Goal: Navigation & Orientation: Understand site structure

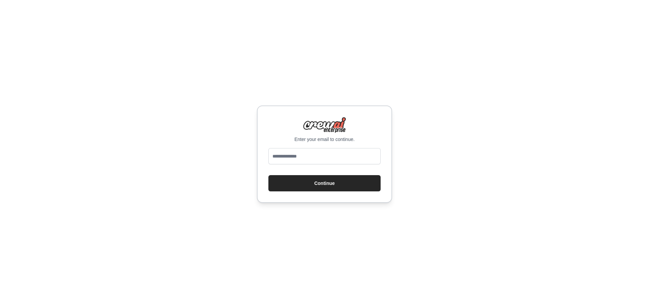
type input "**********"
click at [336, 185] on button "Continue" at bounding box center [324, 183] width 112 height 16
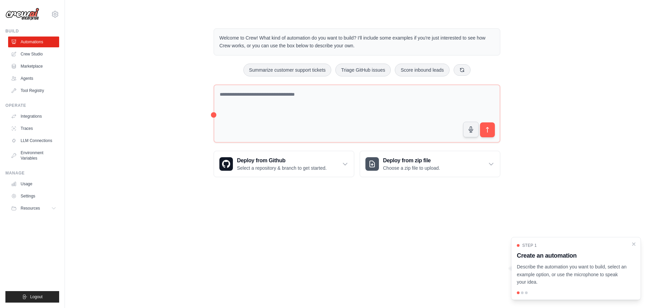
click at [522, 293] on div at bounding box center [522, 292] width 3 height 3
click at [523, 292] on div at bounding box center [522, 292] width 3 height 3
click at [635, 243] on icon "Close walkthrough" at bounding box center [634, 244] width 6 height 6
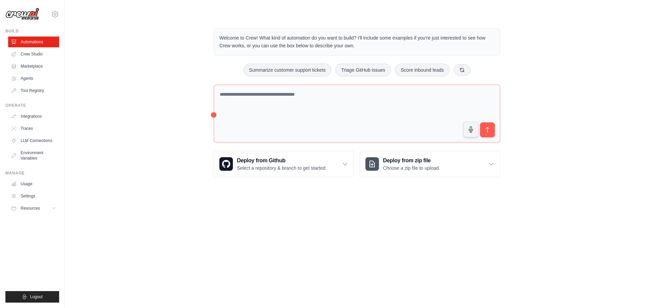
click at [615, 227] on body "[EMAIL_ADDRESS][DOMAIN_NAME] Settings Build Automations Crew Studio" at bounding box center [324, 154] width 649 height 308
click at [38, 58] on link "Crew Studio" at bounding box center [34, 54] width 51 height 11
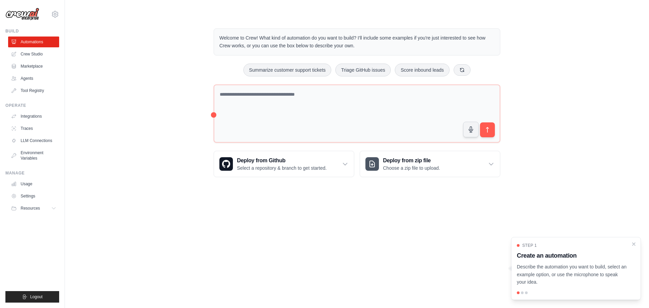
click at [522, 293] on div at bounding box center [522, 292] width 3 height 3
click at [533, 275] on p "Describe the automation you want to build, select an example option, or use the…" at bounding box center [572, 274] width 110 height 23
click at [535, 270] on p "Describe the automation you want to build, select an example option, or use the…" at bounding box center [572, 274] width 110 height 23
drag, startPoint x: 593, startPoint y: 241, endPoint x: 527, endPoint y: 230, distance: 66.4
click at [527, 230] on body "[EMAIL_ADDRESS][DOMAIN_NAME] Settings Build Automations Crew Studio" at bounding box center [324, 154] width 649 height 308
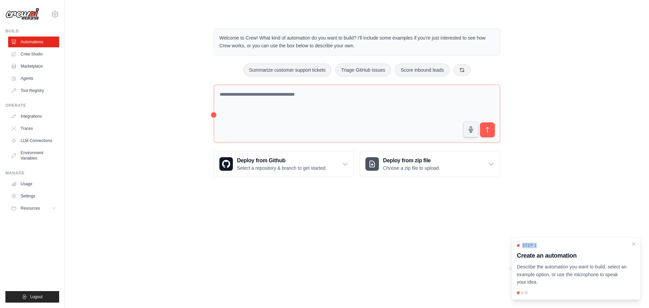
click at [578, 277] on p "Describe the automation you want to build, select an example option, or use the…" at bounding box center [572, 274] width 110 height 23
click at [521, 294] on div at bounding box center [522, 292] width 3 height 3
click at [528, 280] on p "Describe the automation you want to build, select an example option, or use the…" at bounding box center [572, 274] width 110 height 23
click at [534, 278] on p "Describe the automation you want to build, select an example option, or use the…" at bounding box center [572, 274] width 110 height 23
click at [632, 244] on icon "Close walkthrough" at bounding box center [634, 244] width 6 height 6
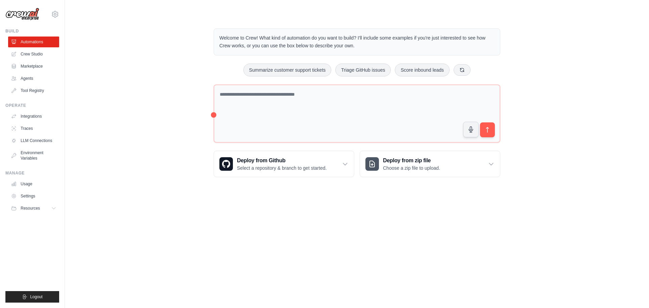
click at [586, 236] on body "xujianming2026@gmail.com Settings Build Automations Crew Studio" at bounding box center [324, 154] width 649 height 308
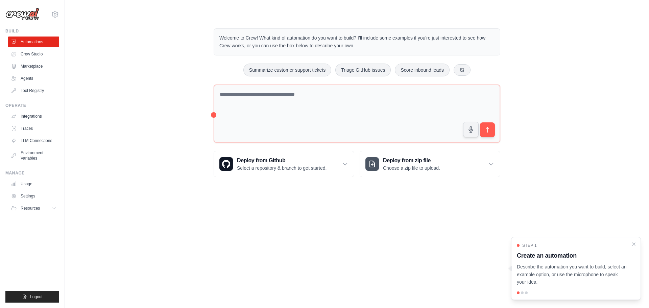
click at [530, 291] on div "Step 1 Create an automation Describe the automation you want to build, select a…" at bounding box center [576, 268] width 130 height 63
click at [521, 294] on div at bounding box center [522, 292] width 3 height 3
drag, startPoint x: 531, startPoint y: 271, endPoint x: 506, endPoint y: 266, distance: 25.3
click at [506, 270] on body "[EMAIL_ADDRESS][DOMAIN_NAME] Settings Build Automations Crew Studio" at bounding box center [324, 154] width 649 height 308
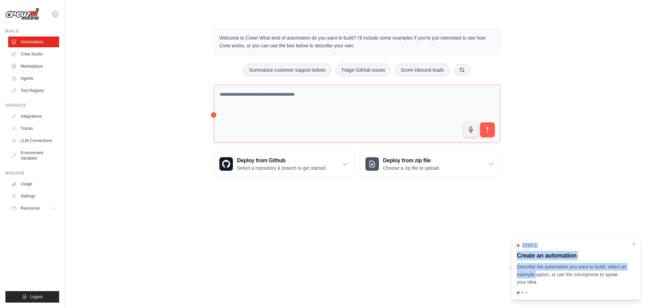
click at [541, 222] on body "[EMAIL_ADDRESS][DOMAIN_NAME] Settings Build Automations Crew Studio" at bounding box center [324, 154] width 649 height 308
click at [532, 196] on body "[EMAIL_ADDRESS][DOMAIN_NAME] Settings Build Automations Crew Studio" at bounding box center [324, 154] width 649 height 308
click at [35, 114] on link "Integrations" at bounding box center [34, 116] width 51 height 11
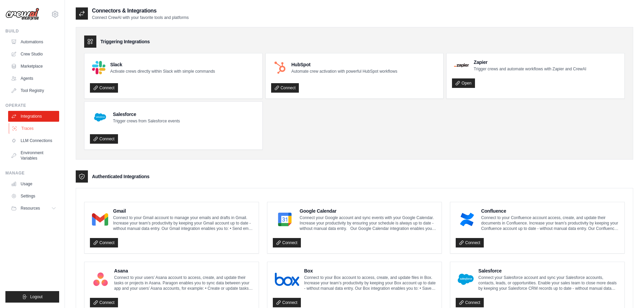
click at [24, 129] on link "Traces" at bounding box center [34, 128] width 51 height 11
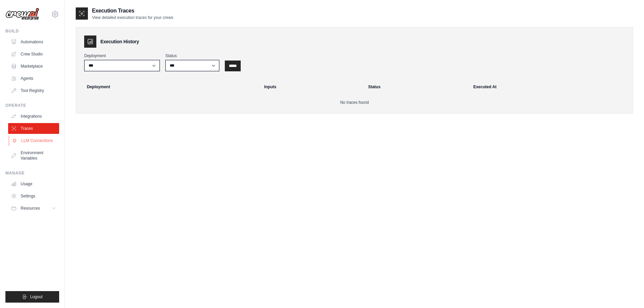
click at [27, 139] on link "LLM Connections" at bounding box center [34, 140] width 51 height 11
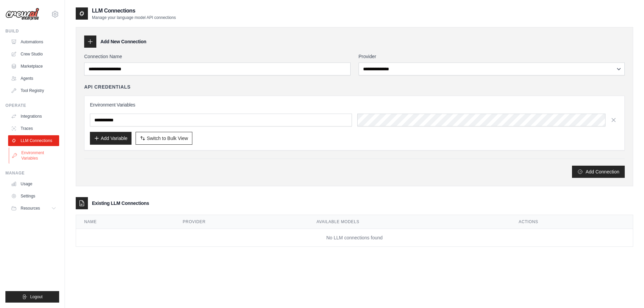
click at [29, 153] on link "Environment Variables" at bounding box center [34, 155] width 51 height 16
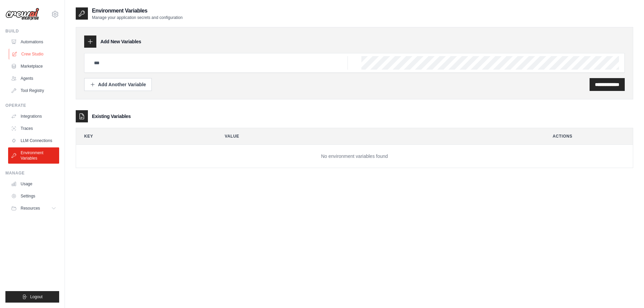
click at [30, 56] on link "Crew Studio" at bounding box center [34, 54] width 51 height 11
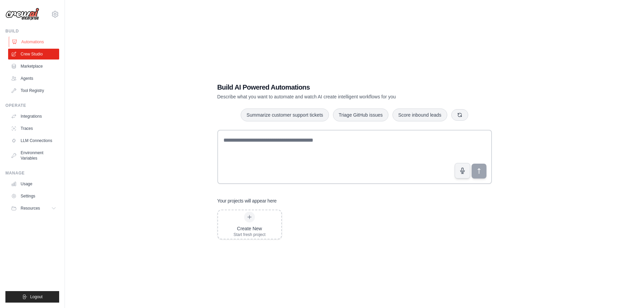
click at [31, 42] on link "Automations" at bounding box center [34, 41] width 51 height 11
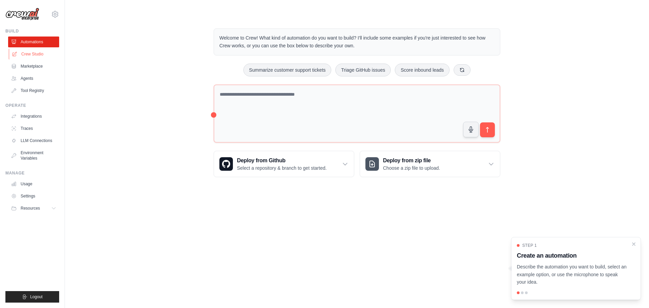
click at [38, 56] on link "Crew Studio" at bounding box center [34, 54] width 51 height 11
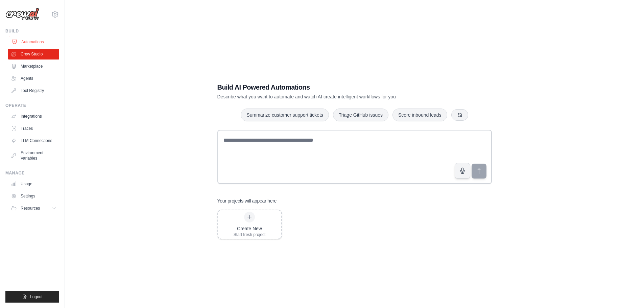
click at [39, 45] on link "Automations" at bounding box center [34, 41] width 51 height 11
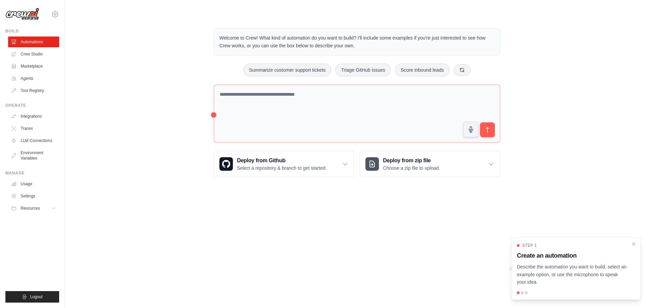
click at [530, 248] on div "Step 1 Create an automation Describe the automation you want to build, select a…" at bounding box center [576, 264] width 118 height 43
click at [522, 293] on div at bounding box center [522, 292] width 3 height 3
click at [571, 279] on p "Describe the automation you want to build, select an example option, or use the…" at bounding box center [572, 274] width 110 height 23
click at [24, 78] on link "Agents" at bounding box center [34, 78] width 51 height 11
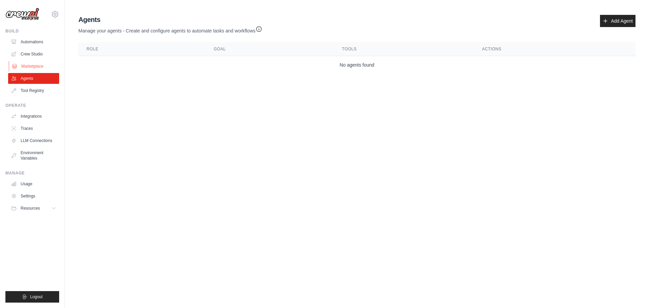
click at [30, 66] on link "Marketplace" at bounding box center [34, 66] width 51 height 11
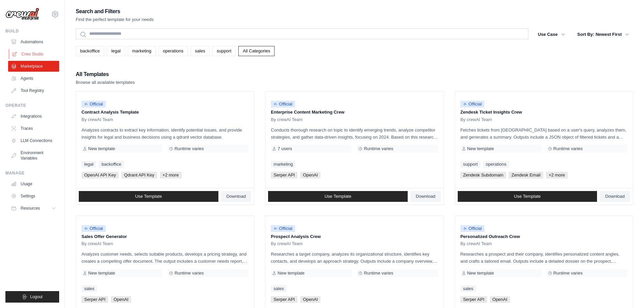
click at [35, 55] on link "Crew Studio" at bounding box center [34, 54] width 51 height 11
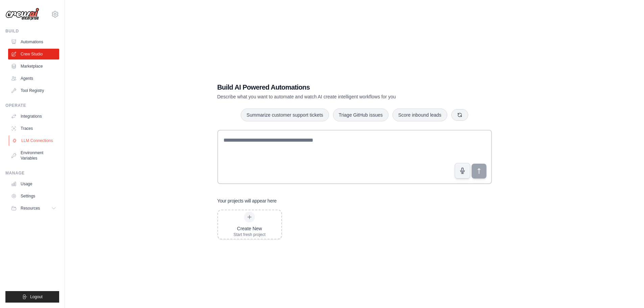
click at [32, 141] on link "LLM Connections" at bounding box center [34, 140] width 51 height 11
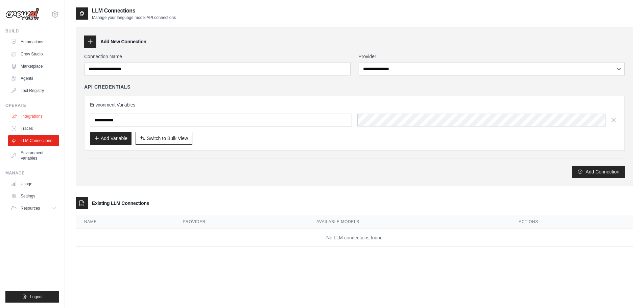
click at [32, 120] on link "Integrations" at bounding box center [34, 116] width 51 height 11
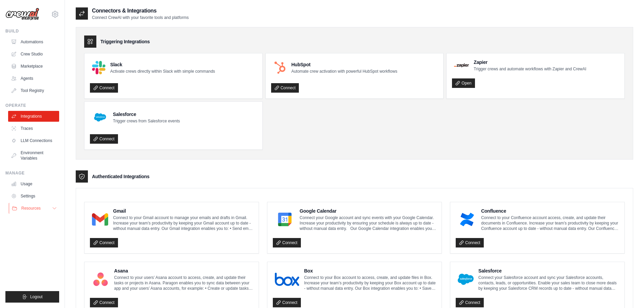
click at [35, 207] on span "Resources" at bounding box center [30, 207] width 19 height 5
click at [38, 220] on span "Documentation" at bounding box center [37, 219] width 27 height 5
click at [30, 232] on span "GitHub" at bounding box center [30, 230] width 13 height 5
click at [26, 42] on link "Automations" at bounding box center [34, 41] width 51 height 11
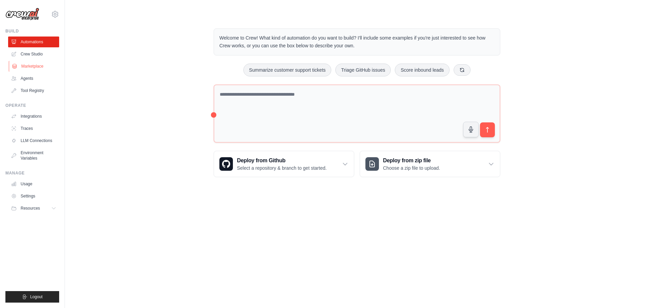
click at [32, 65] on link "Marketplace" at bounding box center [34, 66] width 51 height 11
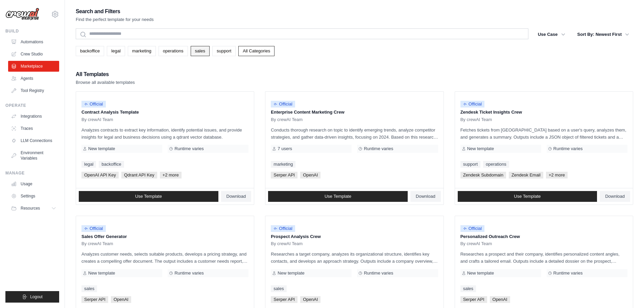
click at [200, 52] on link "sales" at bounding box center [200, 51] width 19 height 10
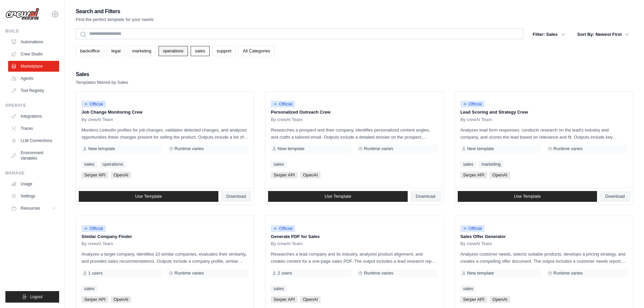
click at [176, 50] on link "operations" at bounding box center [172, 51] width 29 height 10
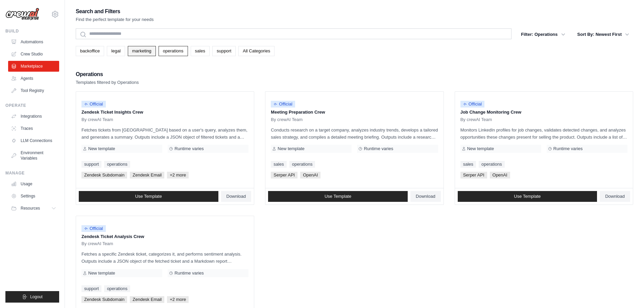
click at [142, 53] on link "marketing" at bounding box center [142, 51] width 28 height 10
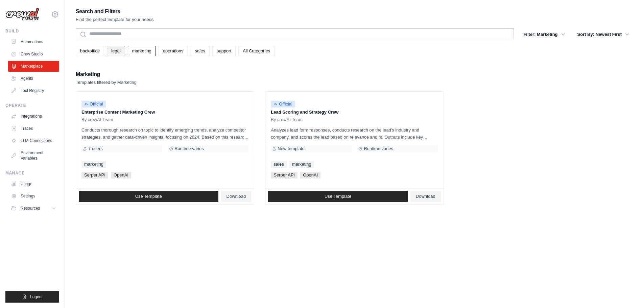
click at [118, 52] on link "legal" at bounding box center [116, 51] width 18 height 10
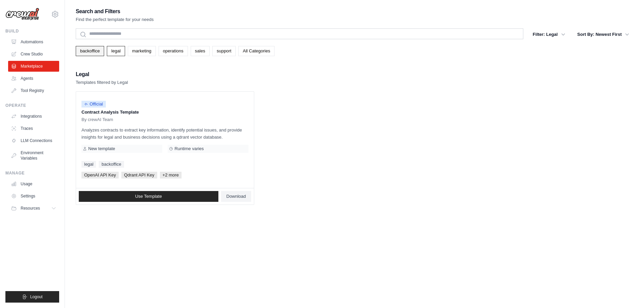
click at [87, 52] on link "backoffice" at bounding box center [90, 51] width 28 height 10
click at [228, 51] on link "support" at bounding box center [223, 51] width 23 height 10
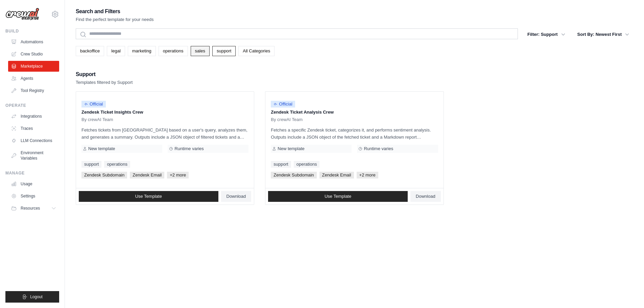
click at [205, 53] on link "sales" at bounding box center [200, 51] width 19 height 10
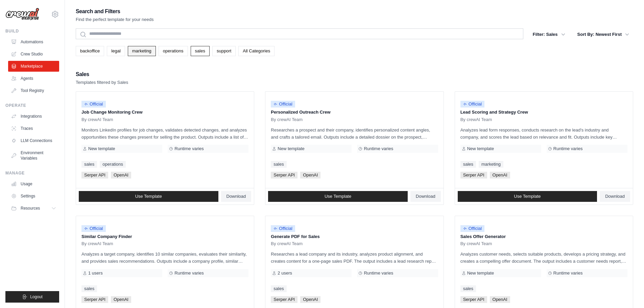
click at [149, 52] on link "marketing" at bounding box center [142, 51] width 28 height 10
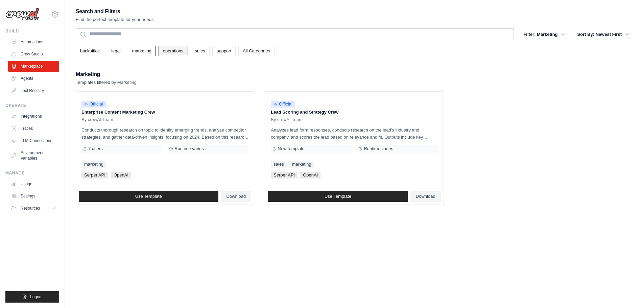
click at [172, 50] on link "operations" at bounding box center [172, 51] width 29 height 10
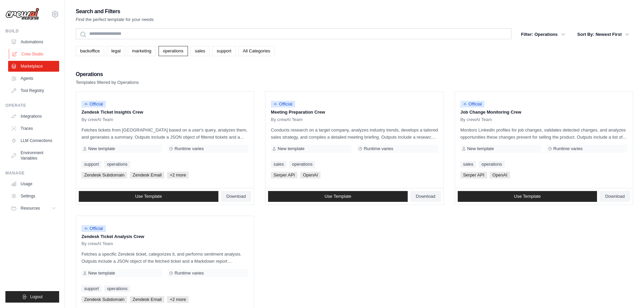
click at [41, 49] on link "Crew Studio" at bounding box center [34, 54] width 51 height 11
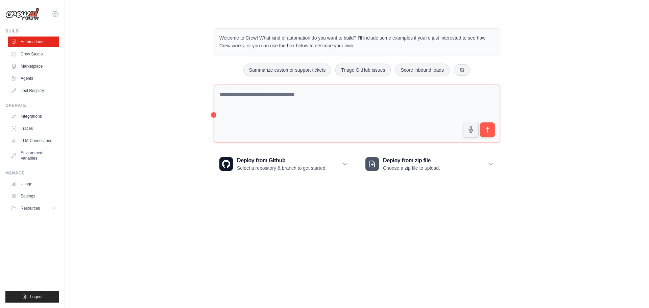
click at [55, 11] on icon at bounding box center [55, 14] width 8 height 8
click at [26, 47] on link "Settings" at bounding box center [34, 46] width 59 height 12
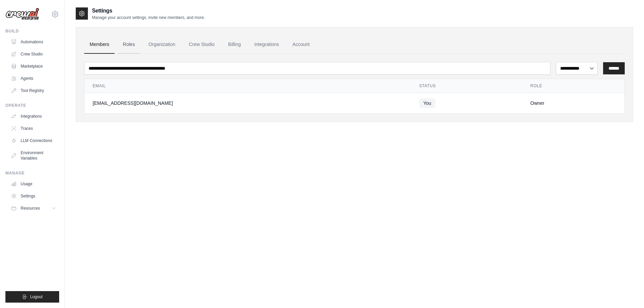
click at [132, 46] on link "Roles" at bounding box center [128, 44] width 23 height 18
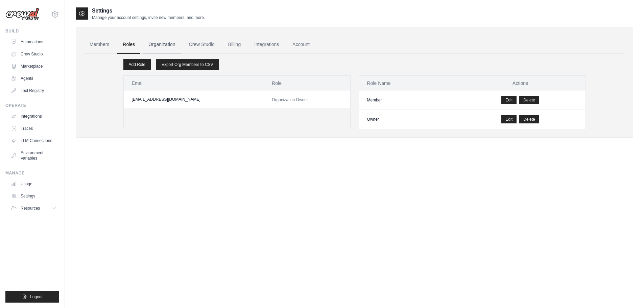
click at [158, 44] on link "Organization" at bounding box center [162, 44] width 38 height 18
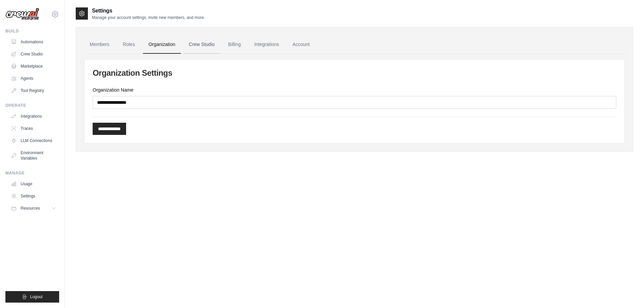
click at [196, 43] on link "Crew Studio" at bounding box center [201, 44] width 36 height 18
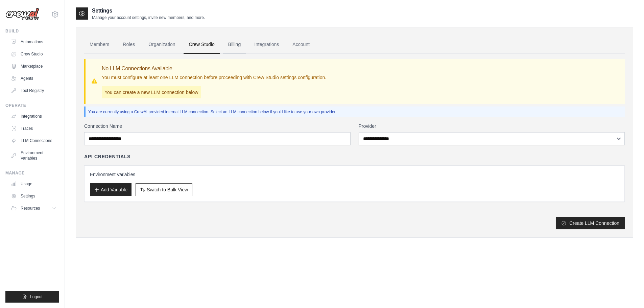
click at [238, 45] on link "Billing" at bounding box center [234, 44] width 23 height 18
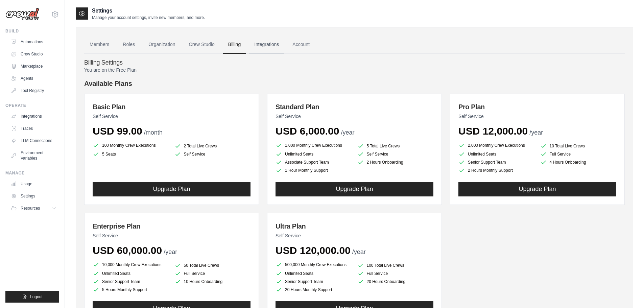
click at [261, 45] on link "Integrations" at bounding box center [266, 44] width 35 height 18
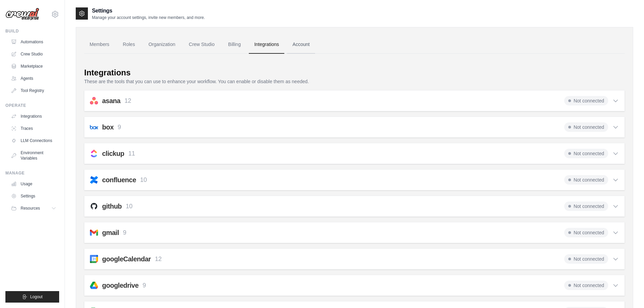
click at [308, 47] on link "Account" at bounding box center [301, 44] width 28 height 18
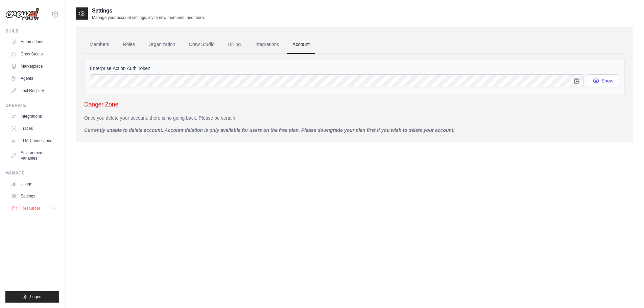
click at [48, 211] on button "Resources" at bounding box center [34, 208] width 51 height 11
click at [44, 220] on span "Documentation" at bounding box center [37, 219] width 27 height 5
click at [37, 46] on link "Automations" at bounding box center [34, 41] width 51 height 11
